Goal: Navigation & Orientation: Find specific page/section

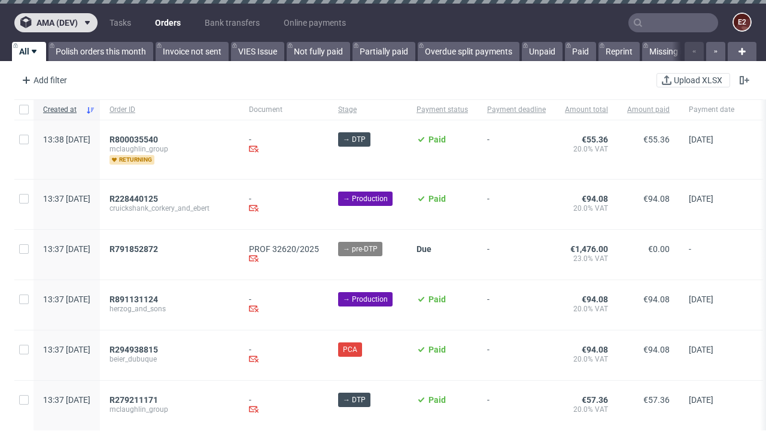
click at [56, 23] on span "ama (dev)" at bounding box center [57, 23] width 41 height 8
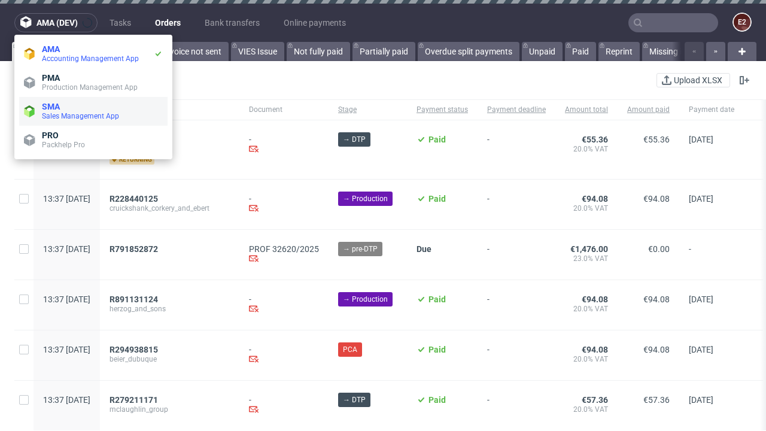
click at [93, 111] on span "Sales Management App" at bounding box center [102, 116] width 121 height 10
